Goal: Transaction & Acquisition: Download file/media

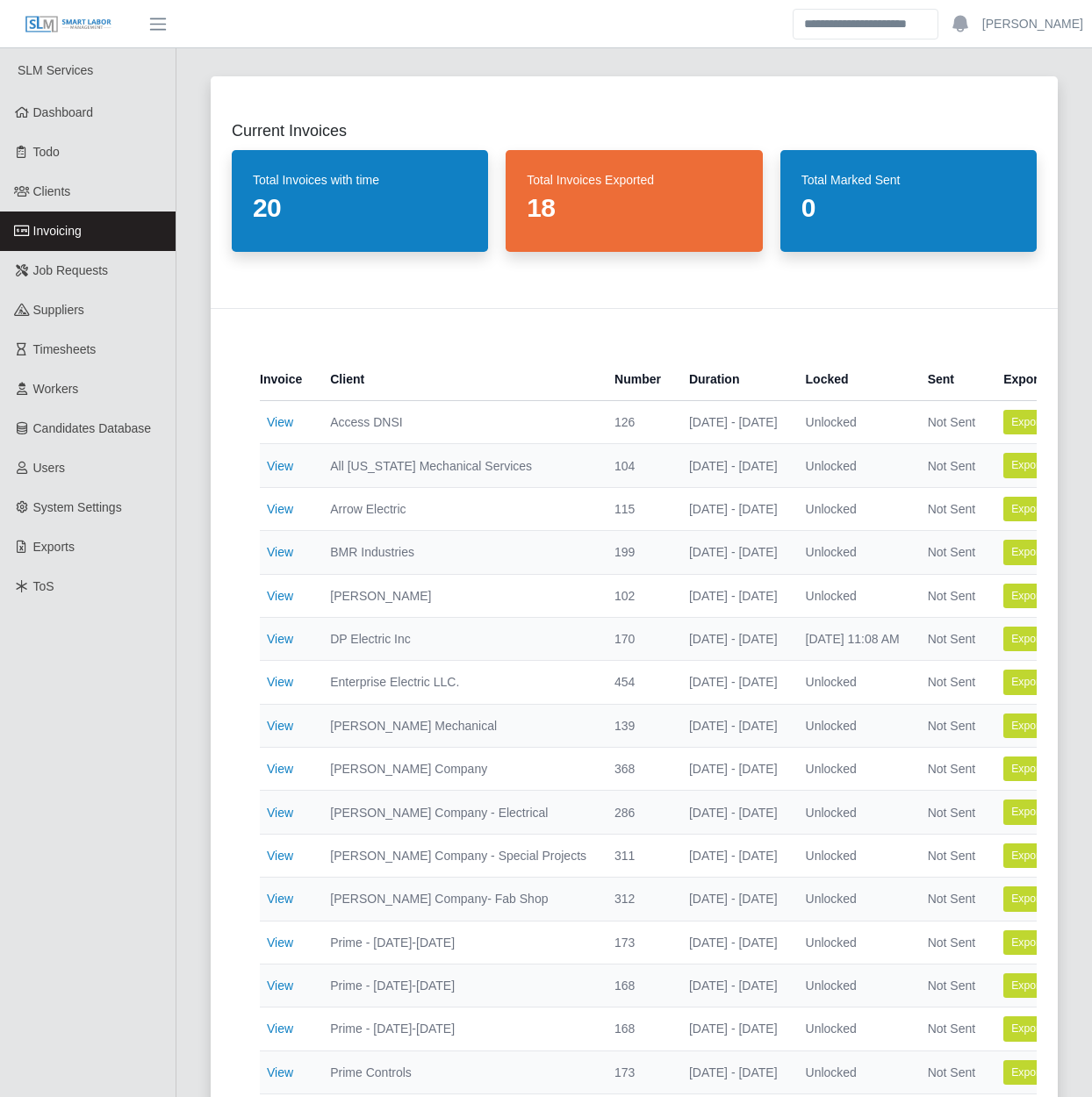
select select "**********"
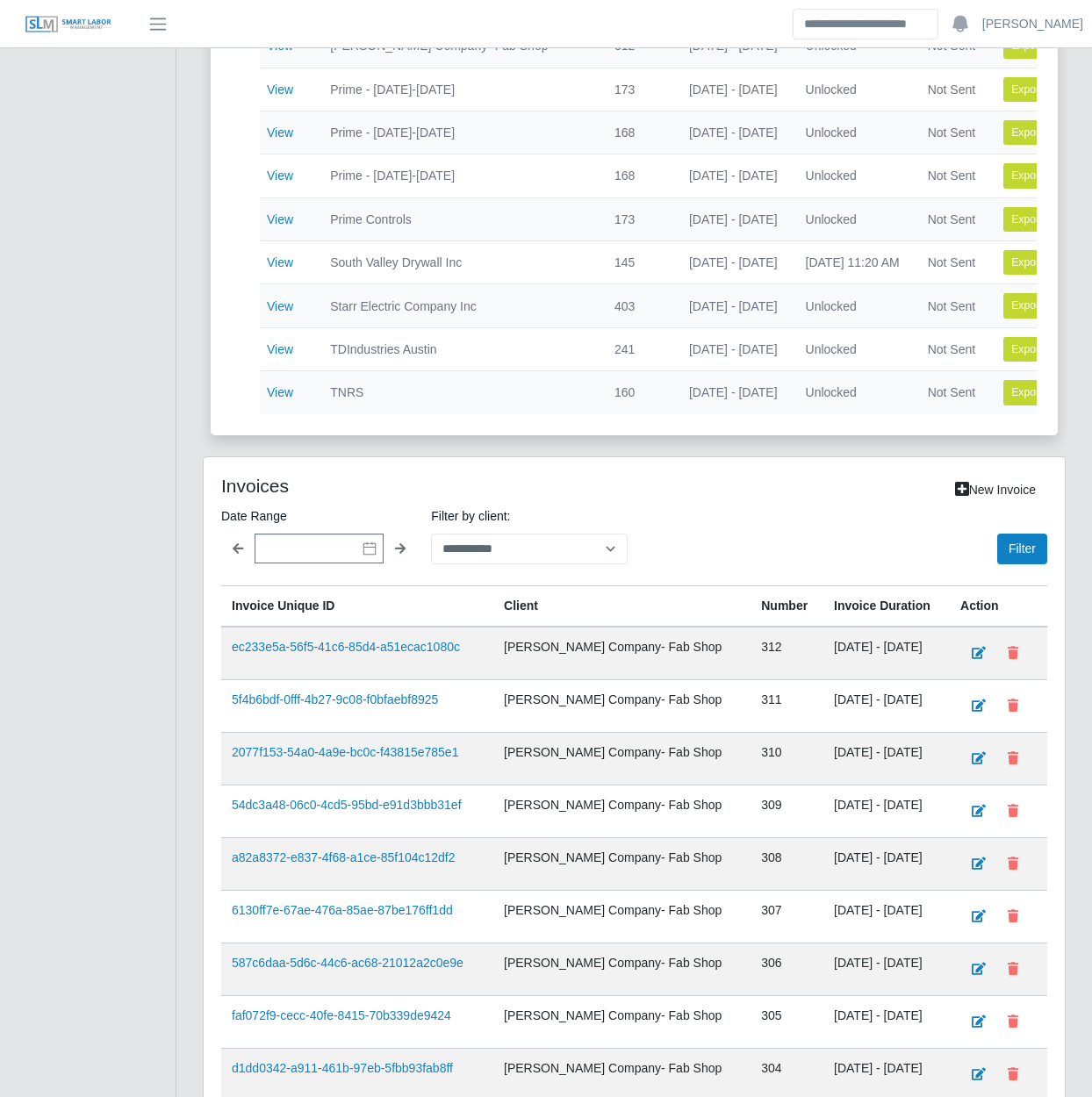
click at [187, 813] on div "Current Invoices Total Invoices with time 20 Total Invoices Exported 18 Total M…" at bounding box center [634, 227] width 915 height 2049
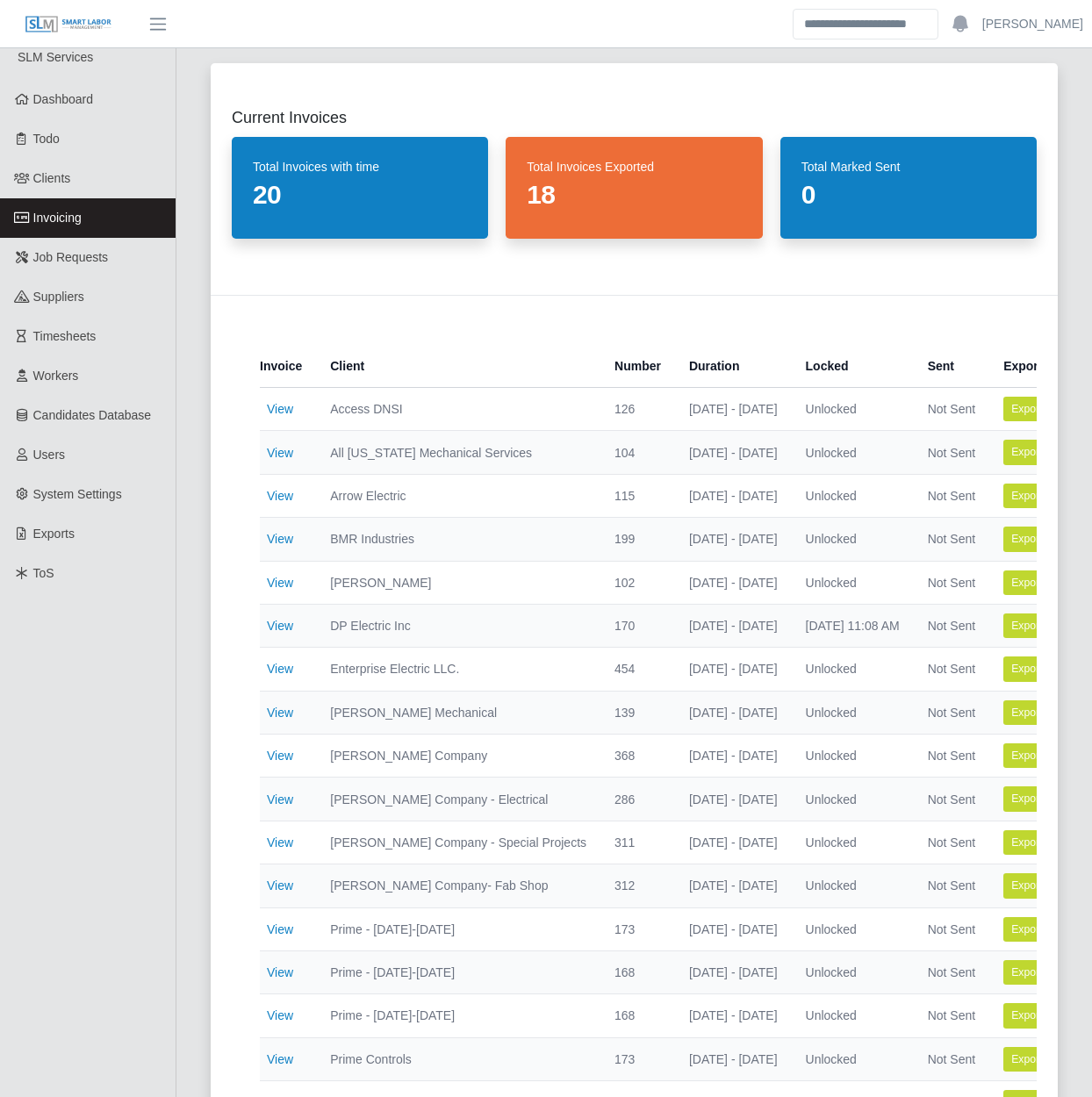
scroll to position [0, 0]
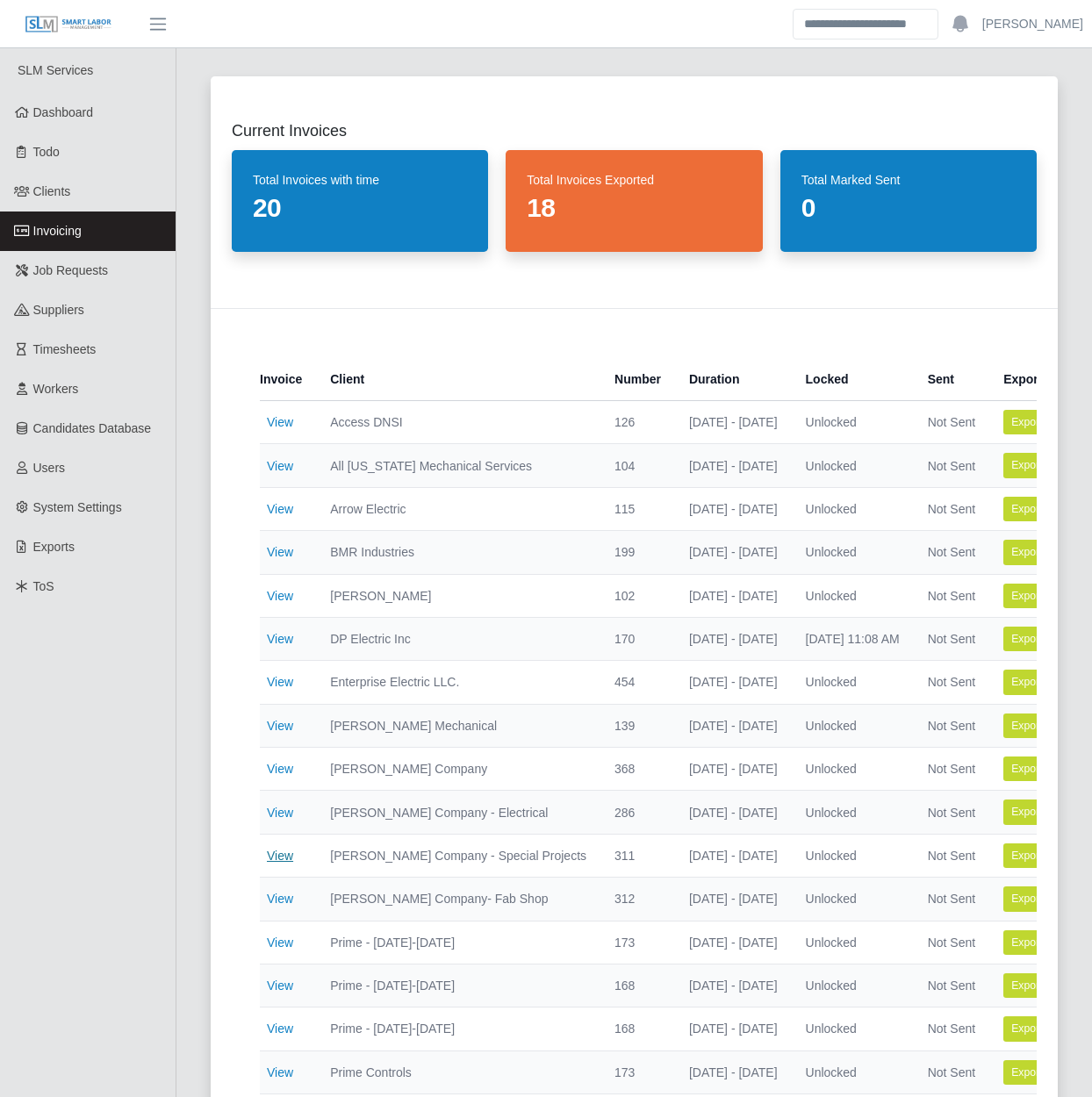
click at [277, 854] on link "View" at bounding box center [280, 856] width 26 height 14
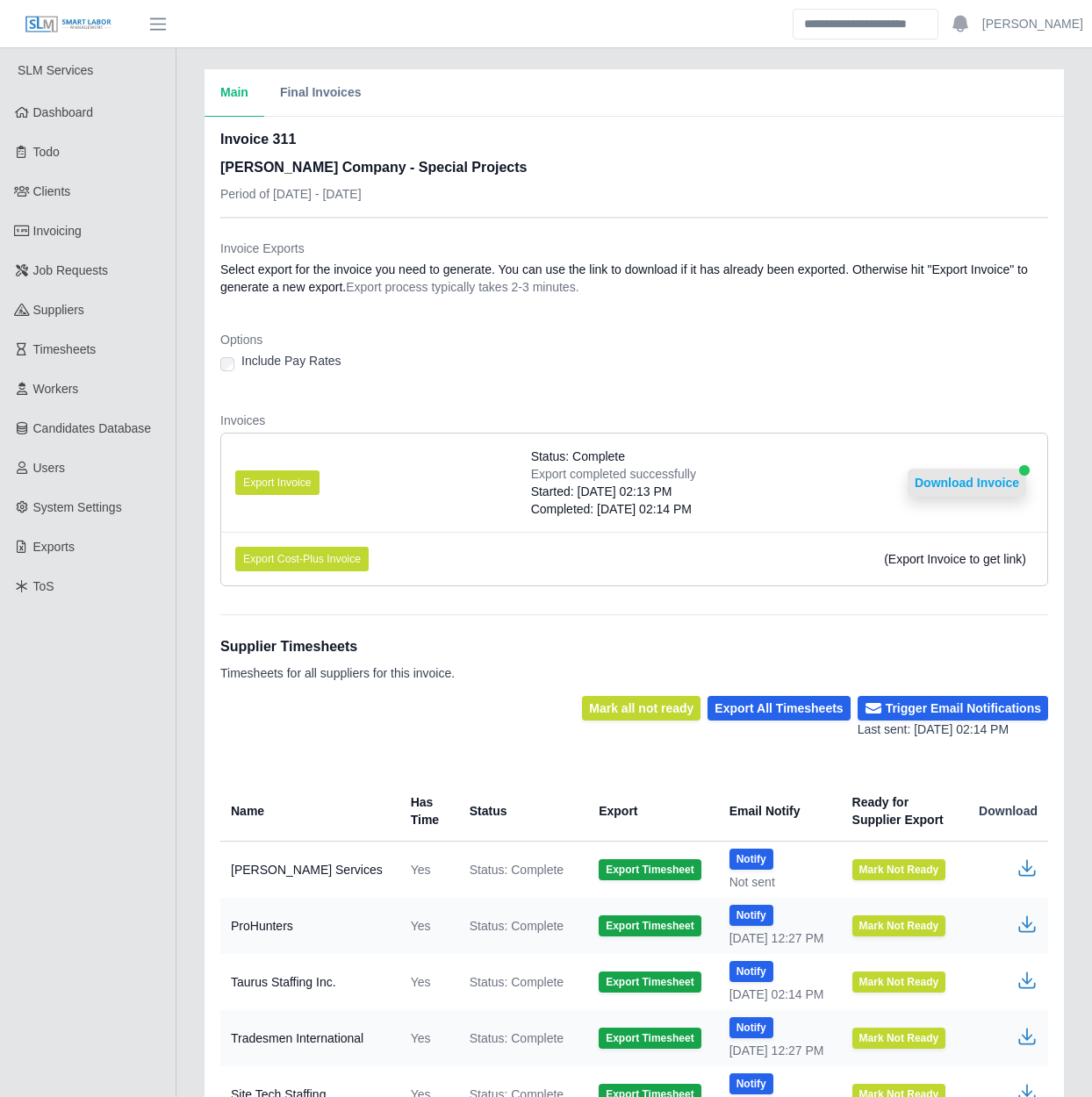
click at [974, 479] on button "Download Invoice" at bounding box center [967, 482] width 119 height 28
click at [183, 500] on div "Main Final Invoices Invoice 311 Lee Company - Special Projects Period of 08/11/…" at bounding box center [634, 634] width 915 height 1129
click at [92, 224] on link "Invoicing" at bounding box center [88, 232] width 176 height 40
